Goal: Task Accomplishment & Management: Manage account settings

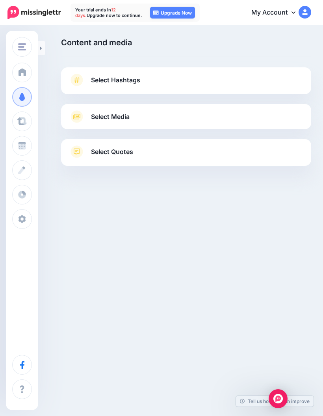
click at [22, 222] on span at bounding box center [22, 219] width 10 height 8
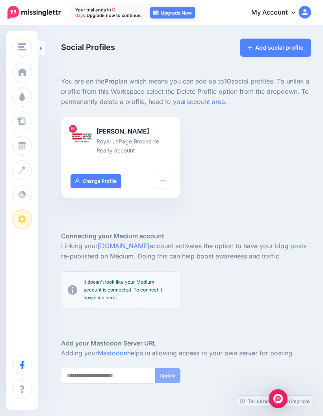
click at [291, 15] on link "My Account" at bounding box center [278, 12] width 68 height 19
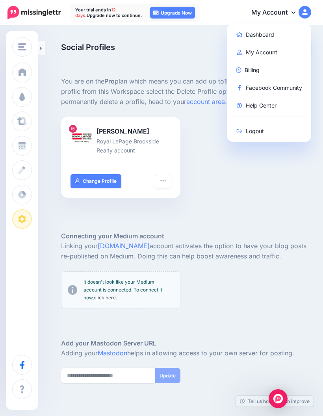
click at [273, 53] on link "My Account" at bounding box center [269, 52] width 78 height 15
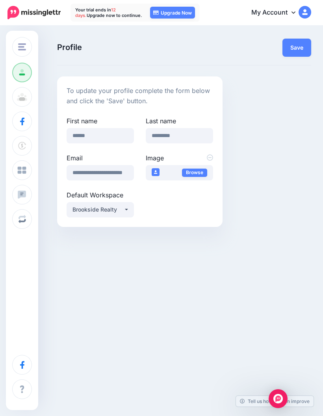
click at [291, 19] on link "My Account" at bounding box center [278, 12] width 68 height 19
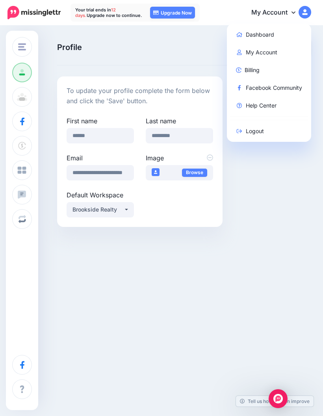
click at [266, 55] on link "My Account" at bounding box center [269, 52] width 78 height 15
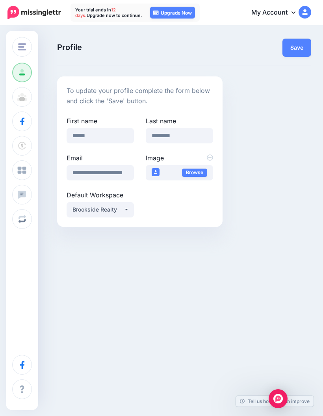
scroll to position [32, 0]
click at [39, 149] on span "Billing" at bounding box center [39, 145] width 17 height 7
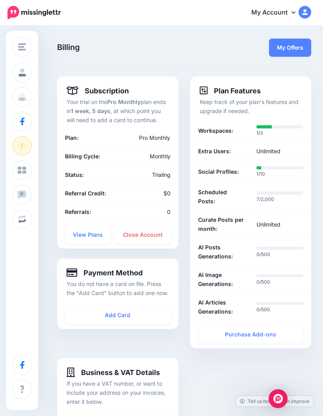
click at [157, 235] on link "Close Account" at bounding box center [143, 235] width 56 height 18
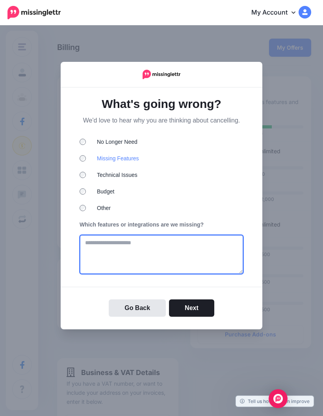
click at [193, 266] on textarea at bounding box center [162, 254] width 164 height 39
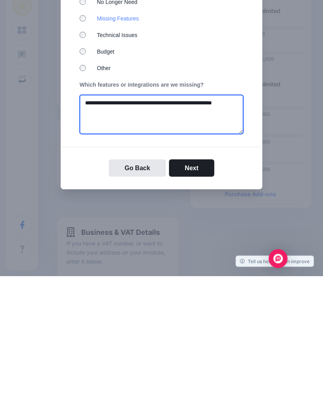
type textarea "**********"
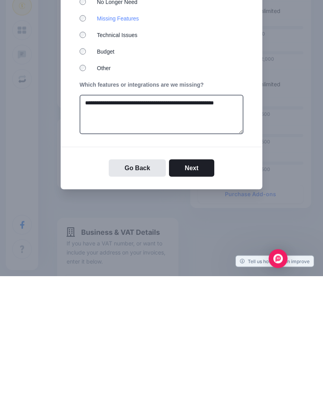
click at [190, 300] on button "Next" at bounding box center [191, 308] width 45 height 17
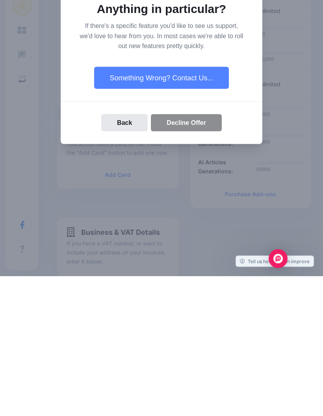
scroll to position [140, 0]
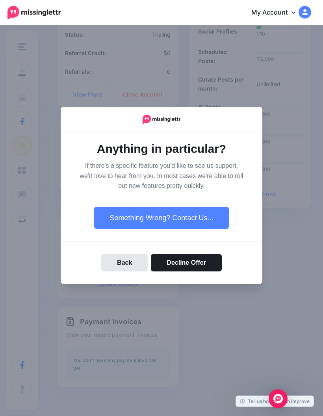
click at [211, 272] on button "Decline Offer" at bounding box center [186, 262] width 71 height 17
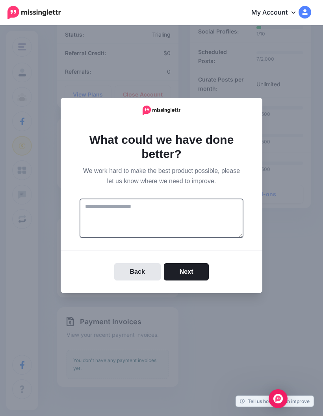
click at [196, 281] on button "Next" at bounding box center [186, 271] width 45 height 17
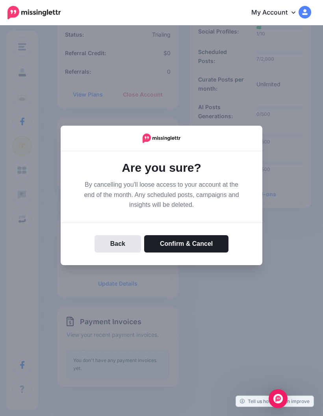
click at [217, 253] on button "Confirm & Cancel" at bounding box center [186, 243] width 84 height 17
